Goal: Transaction & Acquisition: Download file/media

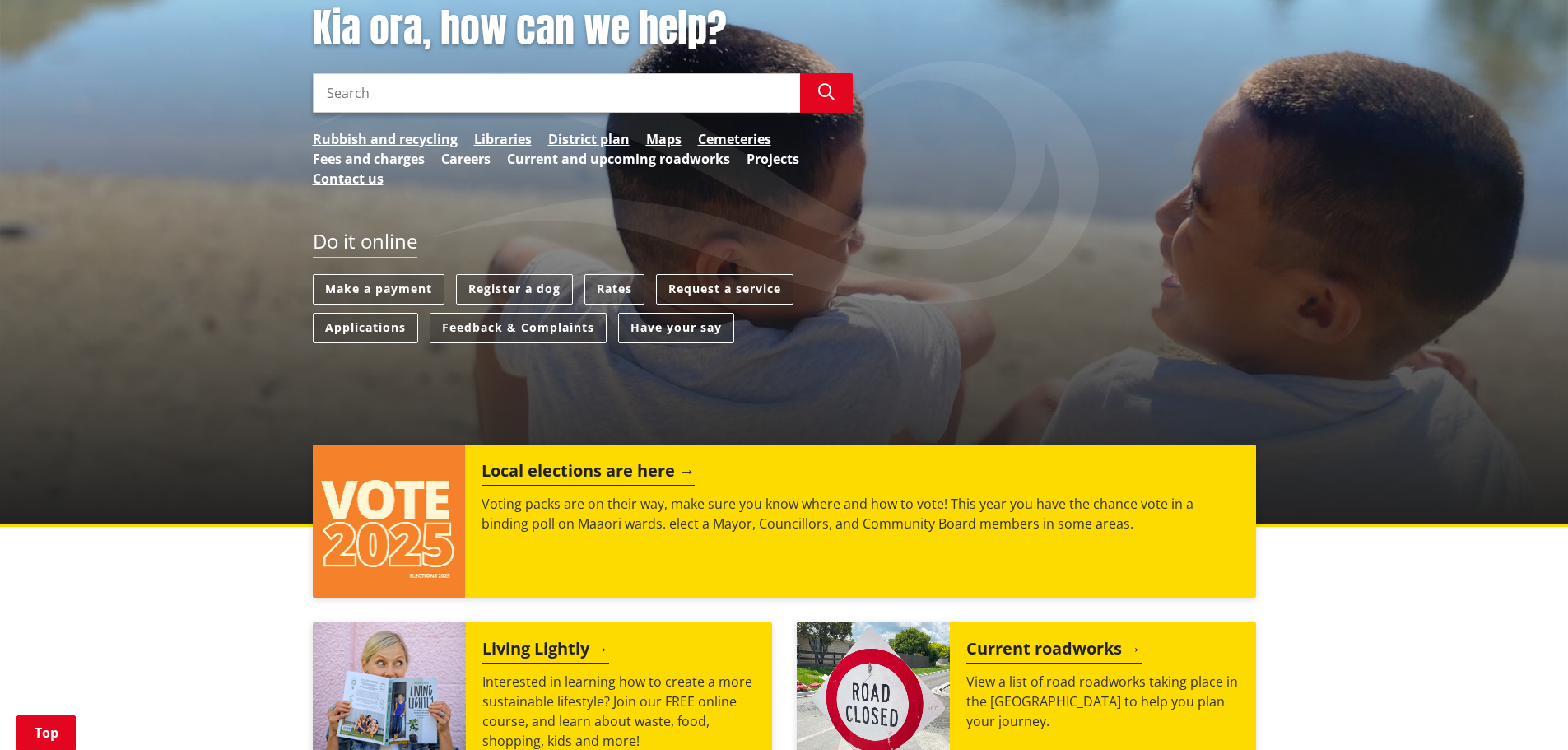
scroll to position [83, 0]
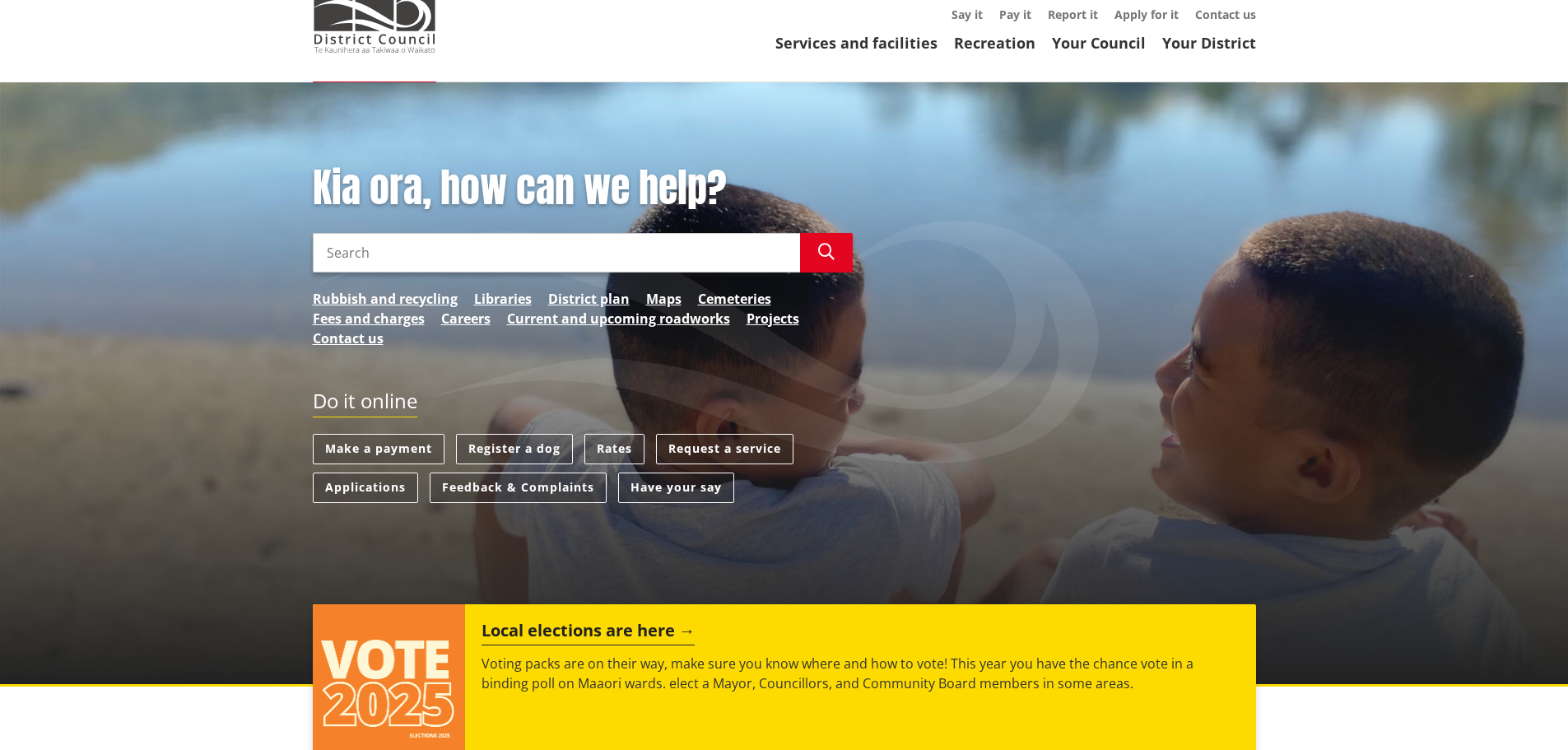
click at [399, 241] on input "Search" at bounding box center [556, 253] width 487 height 40
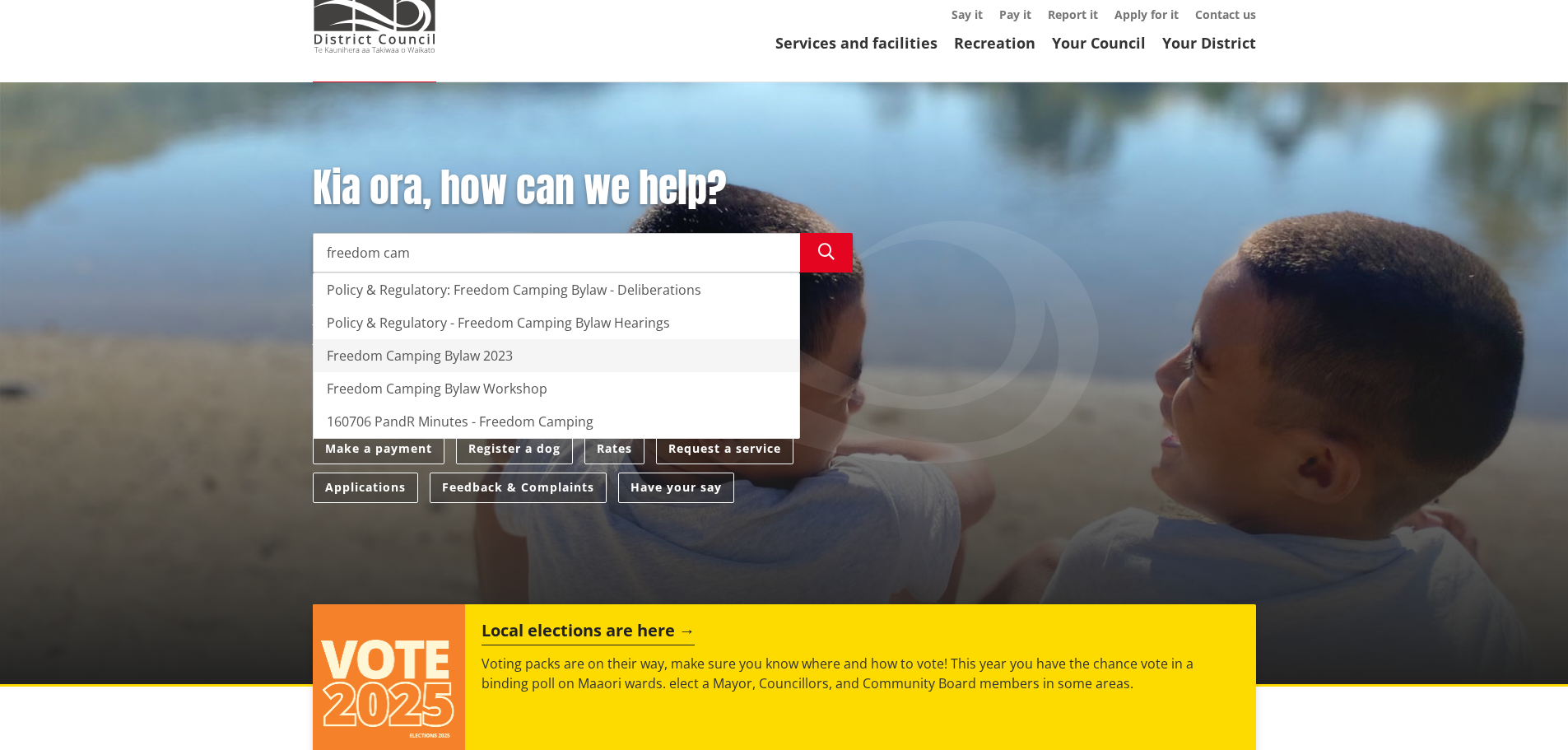
click at [375, 362] on div "Freedom Camping Bylaw 2023" at bounding box center [556, 355] width 486 height 33
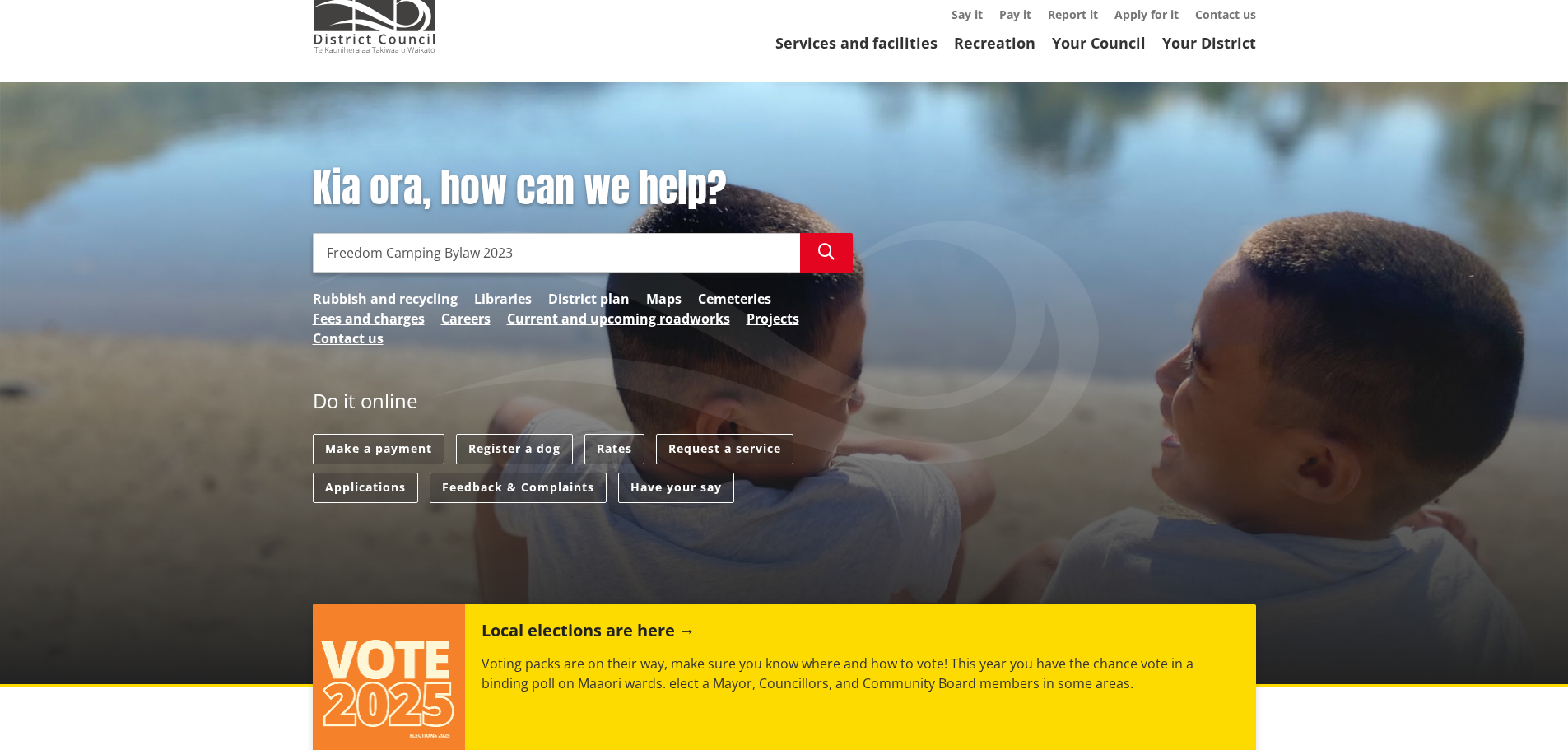
type input "Freedom Camping Bylaw 2023"
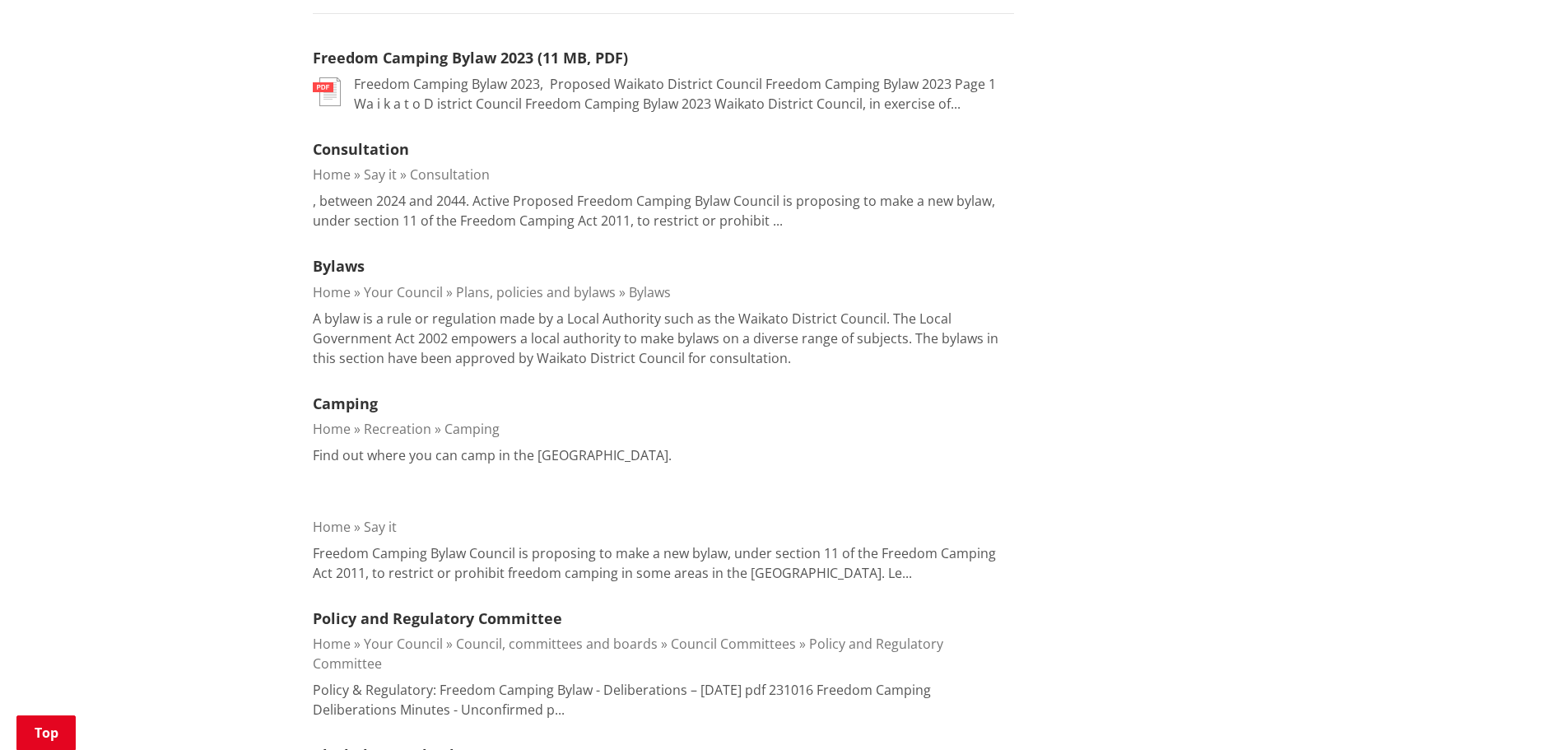
scroll to position [412, 0]
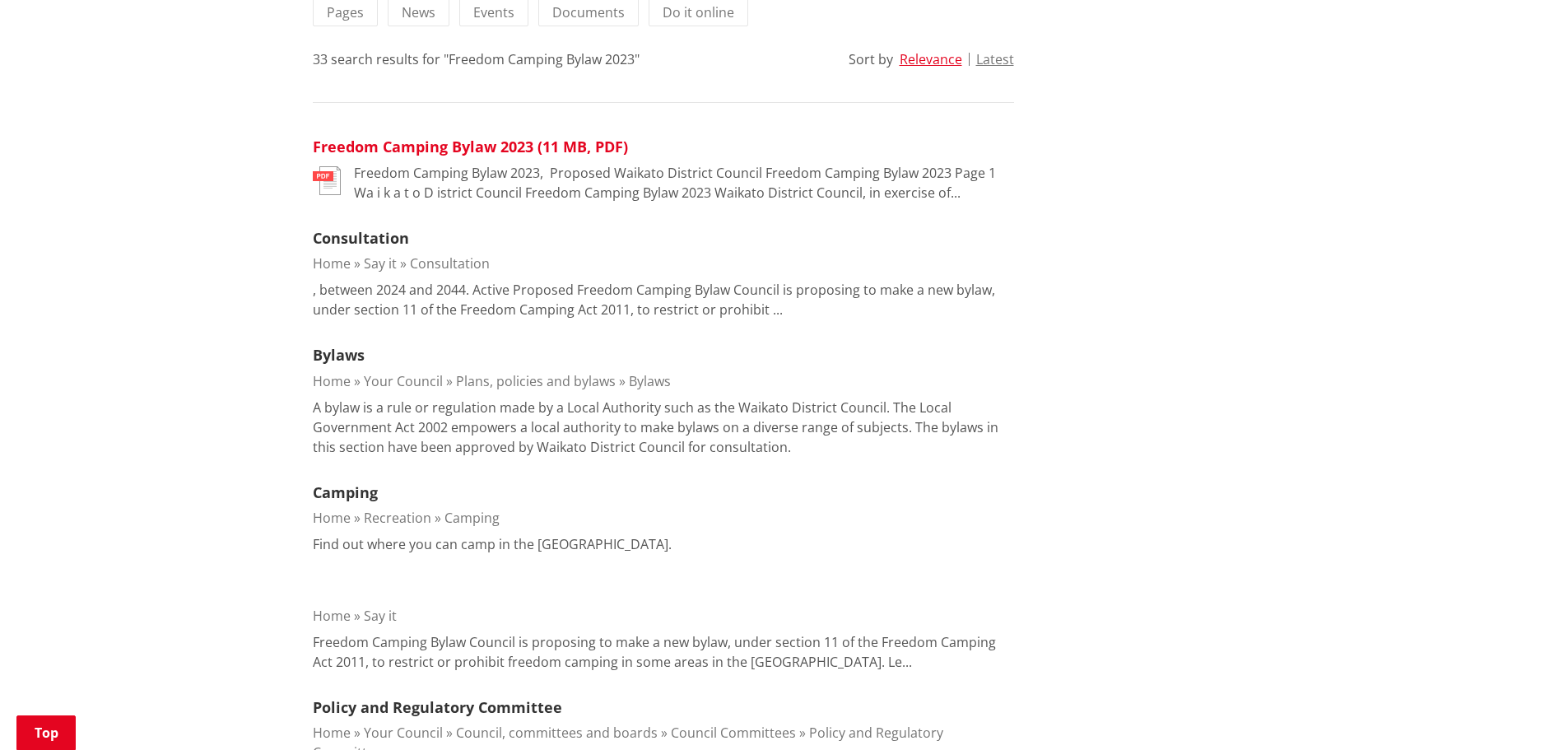
click at [451, 149] on link "Freedom Camping Bylaw 2023 (11 MB, PDF)" at bounding box center [471, 146] width 315 height 20
